Goal: Transaction & Acquisition: Purchase product/service

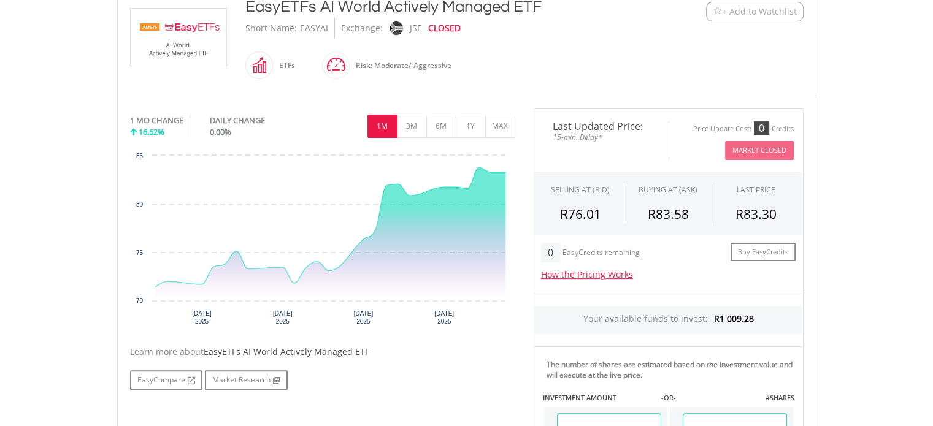
scroll to position [307, 0]
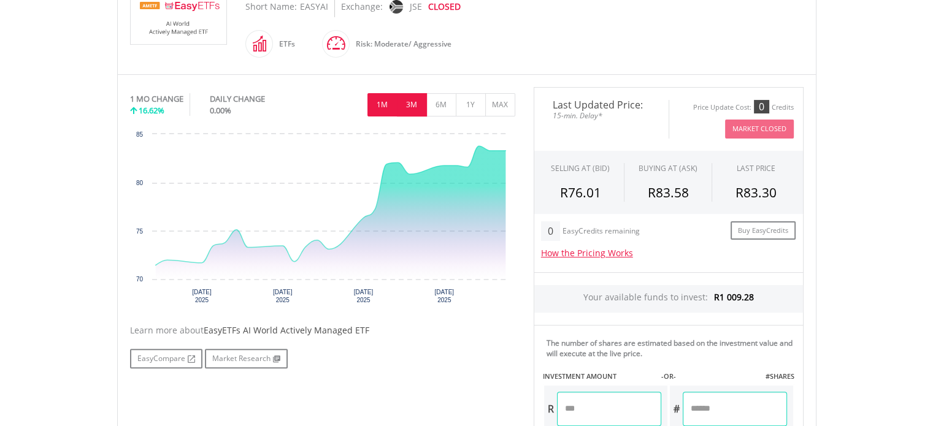
click at [410, 104] on button "3M" at bounding box center [412, 104] width 30 height 23
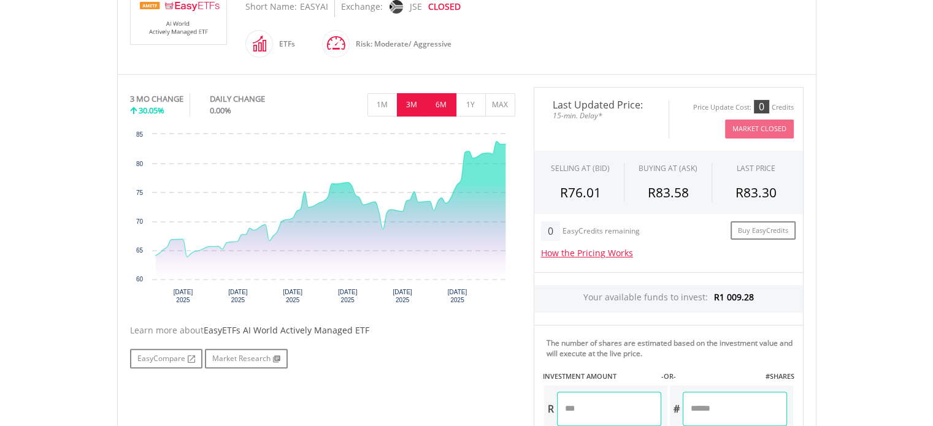
click at [443, 101] on button "6M" at bounding box center [441, 104] width 30 height 23
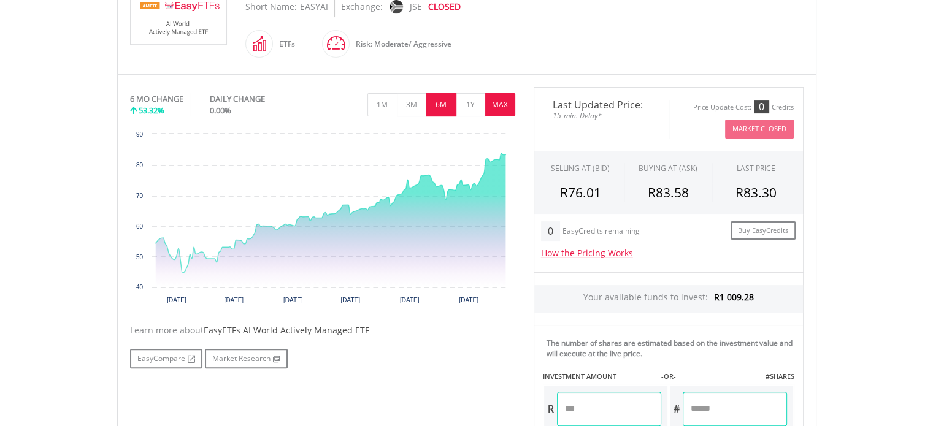
click at [501, 105] on button "MAX" at bounding box center [500, 104] width 30 height 23
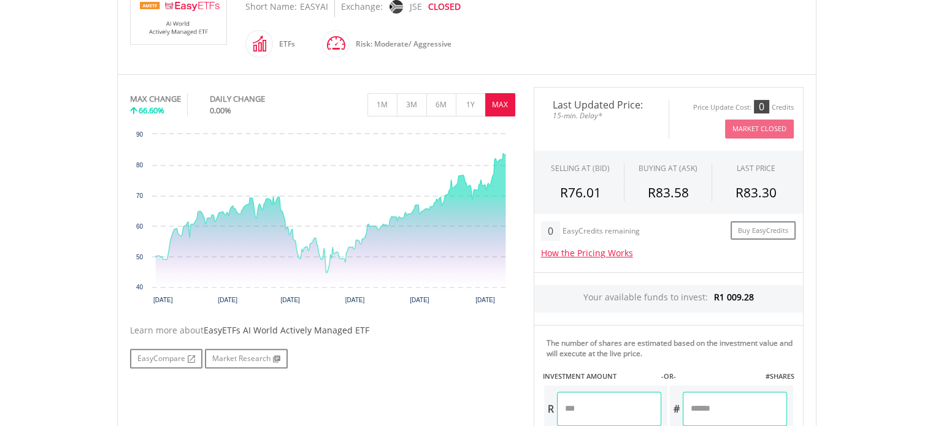
click at [59, 134] on body "My Investments Invest Now New Listings Sell My Recurring Investments Pending Or…" at bounding box center [466, 286] width 933 height 1187
click at [273, 46] on span at bounding box center [273, 44] width 0 height 28
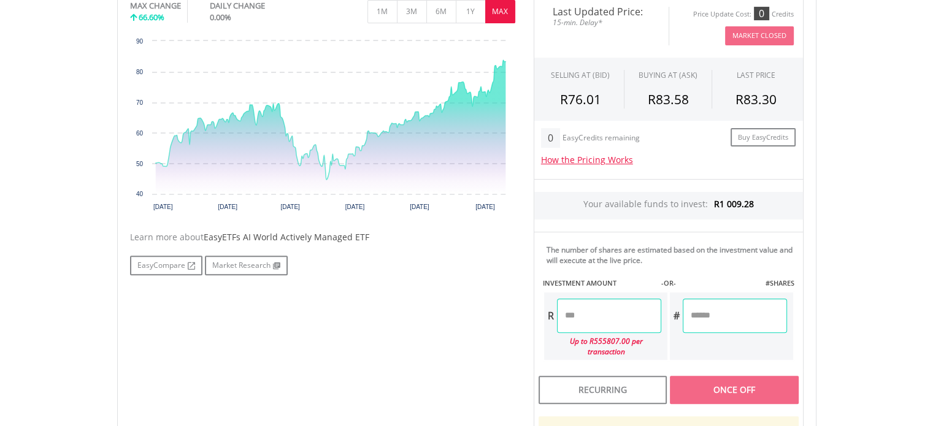
scroll to position [429, 0]
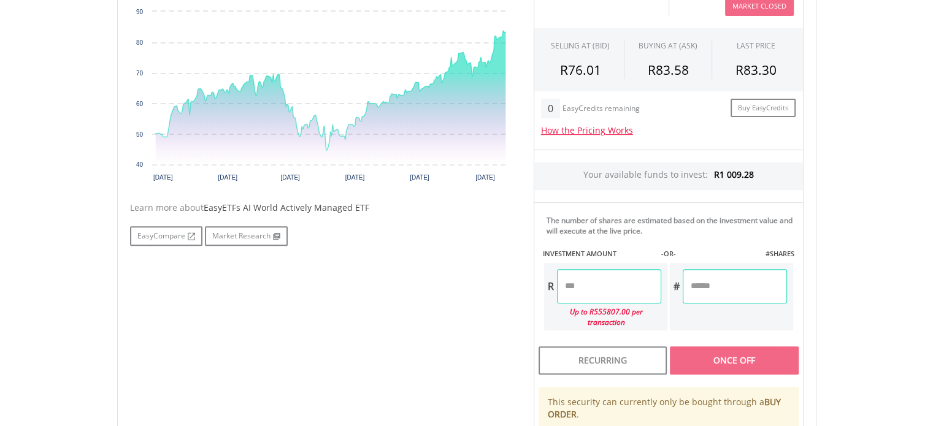
click at [565, 281] on input "number" at bounding box center [609, 286] width 104 height 34
type input "***"
type input "******"
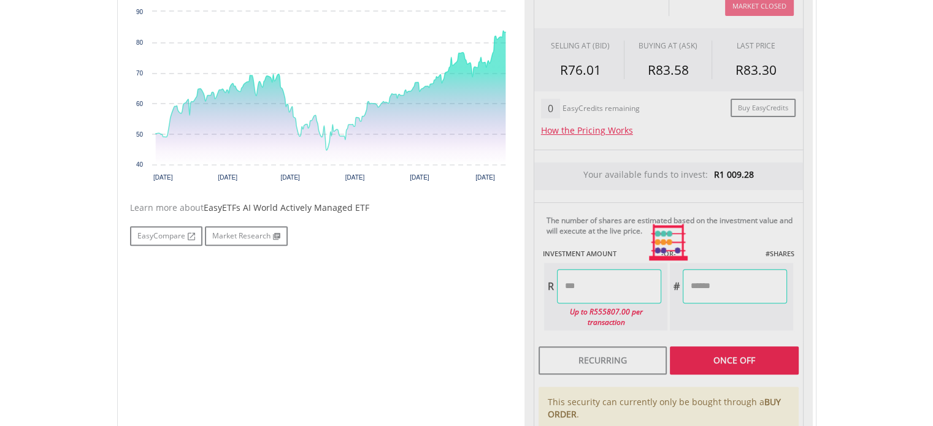
click at [745, 345] on div "Last Updated Price: 15-min. Delay* Price Update Cost: 0 Credits Market Closed S…" at bounding box center [668, 242] width 288 height 557
type input "******"
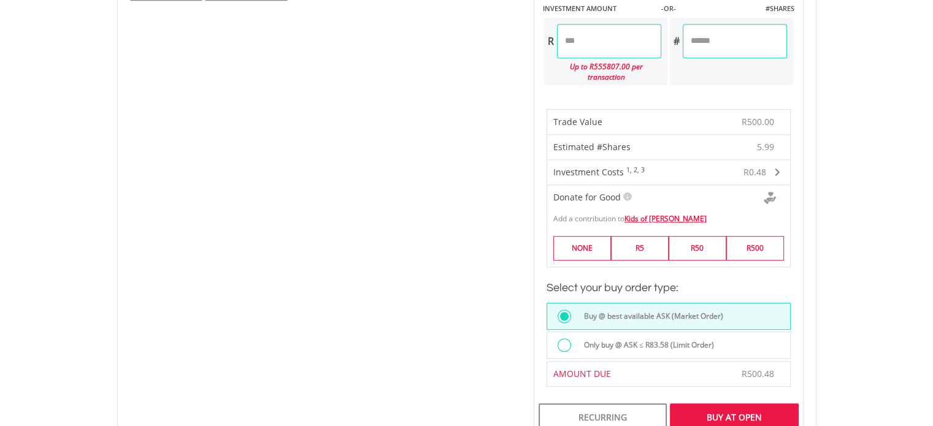
scroll to position [736, 0]
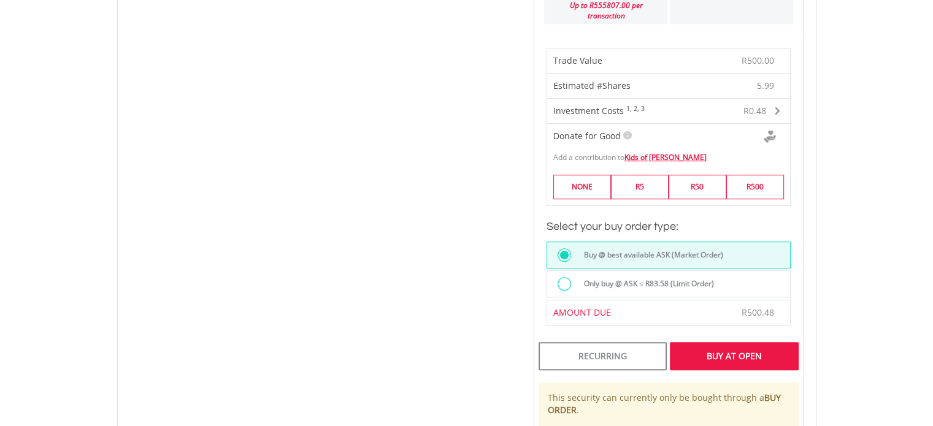
click at [736, 342] on div "Buy At Open" at bounding box center [734, 356] width 128 height 28
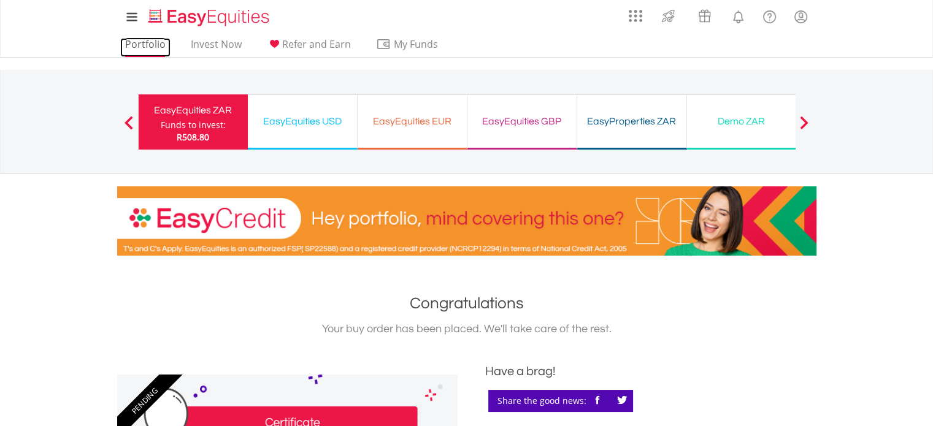
click at [151, 44] on link "Portfolio" at bounding box center [145, 47] width 50 height 19
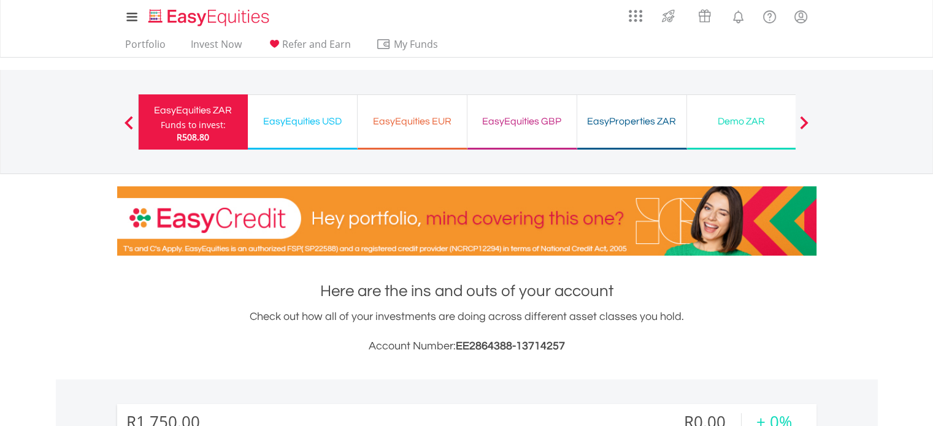
click at [191, 118] on div "EasyEquities ZAR" at bounding box center [193, 110] width 94 height 17
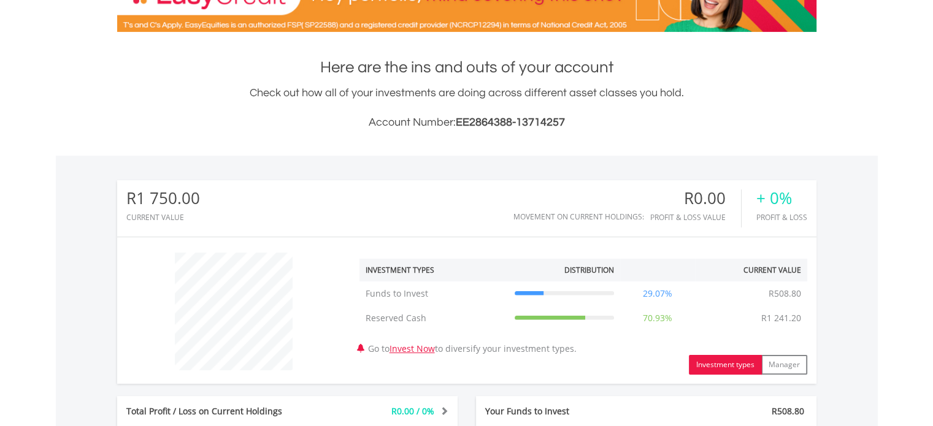
scroll to position [245, 0]
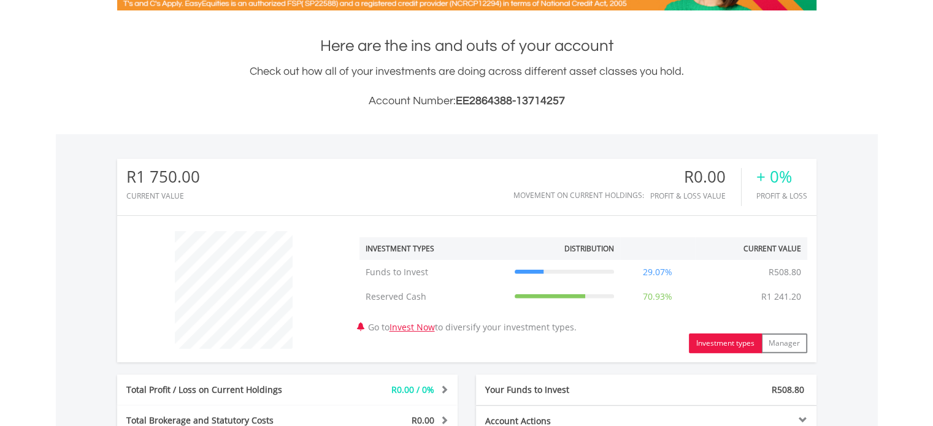
click at [736, 341] on button "Investment types" at bounding box center [725, 344] width 73 height 20
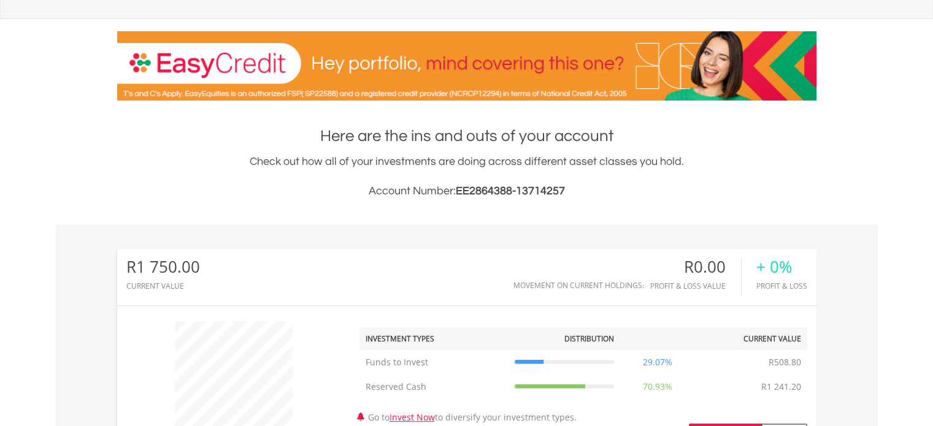
scroll to position [0, 0]
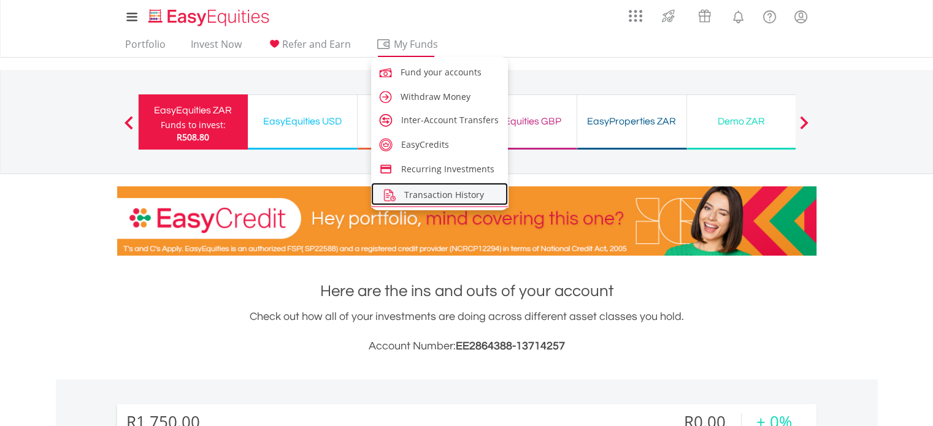
click at [434, 195] on span "Transaction History" at bounding box center [444, 195] width 80 height 12
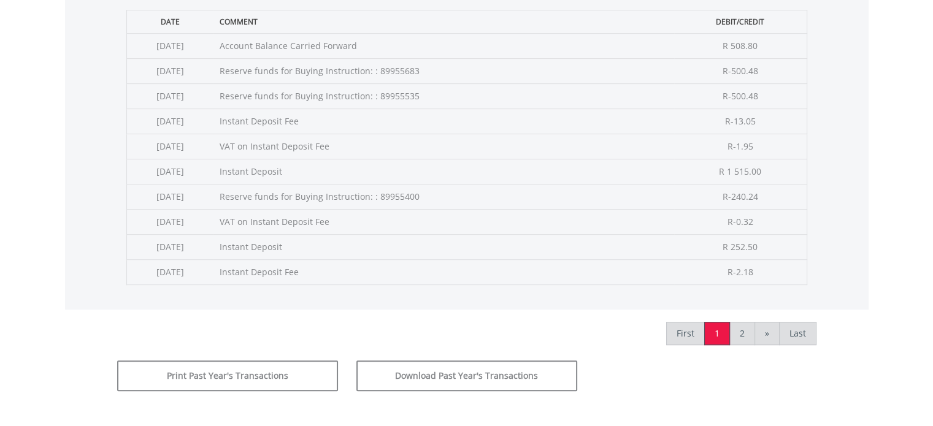
scroll to position [552, 0]
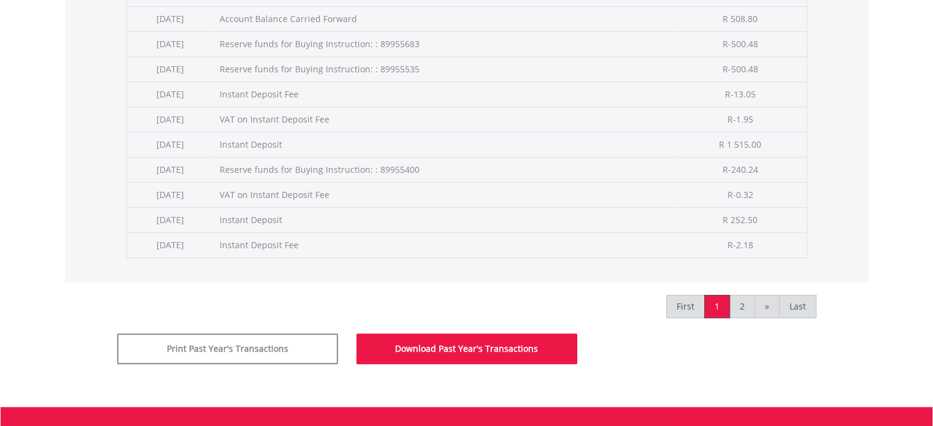
click at [447, 342] on button "Download Past Year's Transactions" at bounding box center [466, 349] width 221 height 31
